Goal: Task Accomplishment & Management: Use online tool/utility

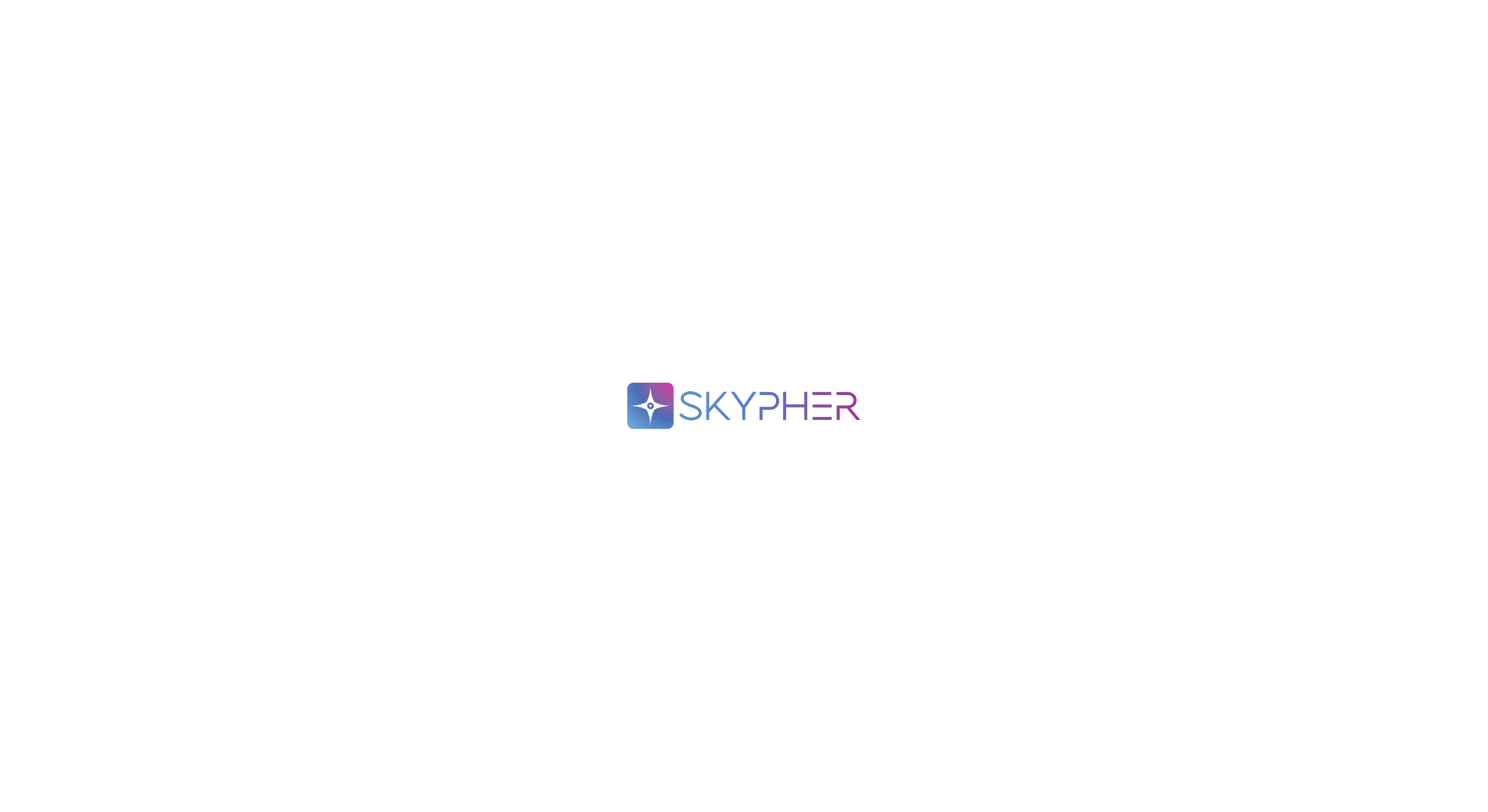
click at [578, 341] on div ".spin { animation: rotate 2s linear infinite; transform-origin: 90px 90px; } @k…" at bounding box center [744, 406] width 1488 height 812
click at [671, 457] on div ".spin { animation: rotate 2s linear infinite; transform-origin: 90px 90px; } @k…" at bounding box center [744, 406] width 1488 height 812
click at [157, 77] on div ".spin { animation: rotate 2s linear infinite; transform-origin: 90px 90px; } @k…" at bounding box center [744, 406] width 1488 height 812
click at [378, 163] on div ".spin { animation: rotate 2s linear infinite; transform-origin: 90px 90px; } @k…" at bounding box center [744, 406] width 1488 height 812
